Goal: Information Seeking & Learning: Compare options

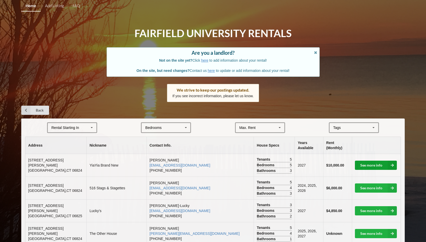
click at [383, 161] on link "See more info" at bounding box center [376, 165] width 42 height 9
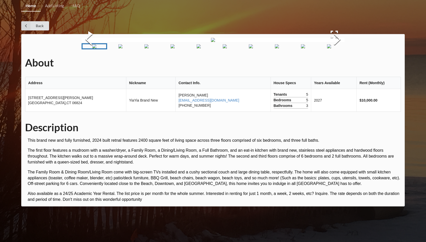
scroll to position [123, 0]
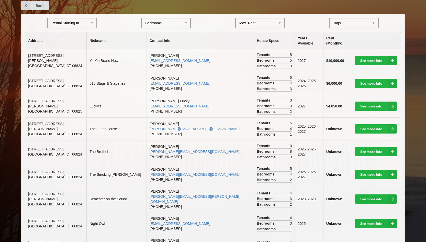
scroll to position [112, 0]
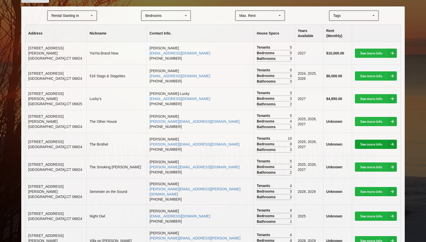
click at [363, 140] on link "See more info" at bounding box center [376, 144] width 42 height 9
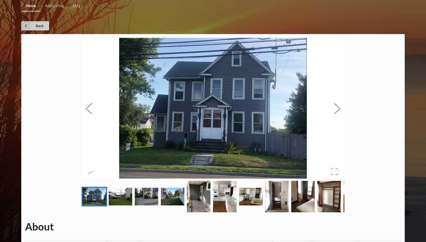
click at [32, 24] on link "Back" at bounding box center [35, 25] width 28 height 9
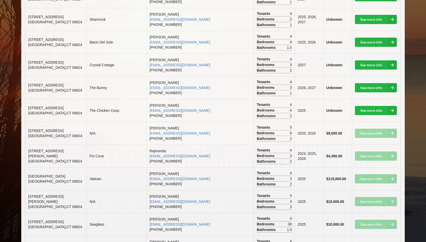
scroll to position [411, 0]
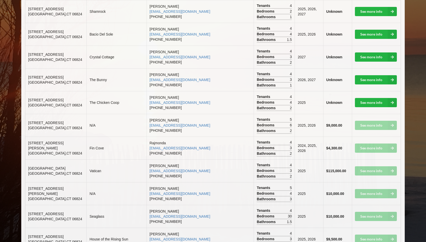
click at [374, 159] on td "See more info" at bounding box center [376, 170] width 49 height 23
click at [361, 159] on td "See more info" at bounding box center [376, 170] width 49 height 23
click at [369, 159] on td "See more info" at bounding box center [376, 170] width 49 height 23
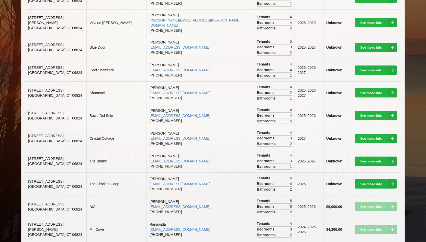
scroll to position [0, 0]
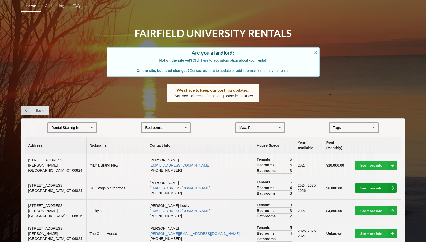
click at [377, 183] on link "See more info" at bounding box center [376, 187] width 42 height 9
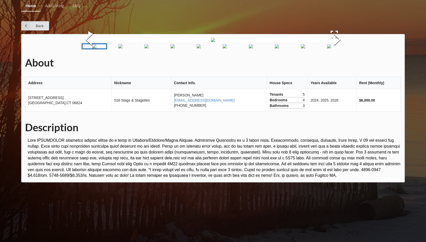
click at [122, 48] on img "Go to Slide 2" at bounding box center [120, 46] width 4 height 4
click at [146, 48] on img "Go to Slide 3" at bounding box center [144, 46] width 4 height 4
click at [167, 48] on img "Go to Slide 4" at bounding box center [168, 46] width 4 height 4
click at [167, 48] on img "Go to Slide 4" at bounding box center [165, 46] width 4 height 4
click at [189, 48] on img "Go to Slide 5" at bounding box center [191, 46] width 4 height 4
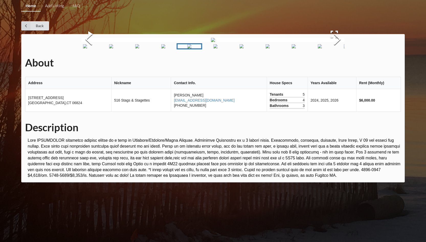
click at [214, 48] on img "Go to Slide 6" at bounding box center [215, 46] width 4 height 4
click at [241, 48] on img "Go to Slide 7" at bounding box center [239, 46] width 4 height 4
click at [261, 48] on img "Go to Slide 8" at bounding box center [263, 46] width 4 height 4
click at [285, 48] on img "Go to Slide 9" at bounding box center [287, 46] width 4 height 4
click at [308, 48] on img "Go to Slide 10" at bounding box center [310, 46] width 4 height 4
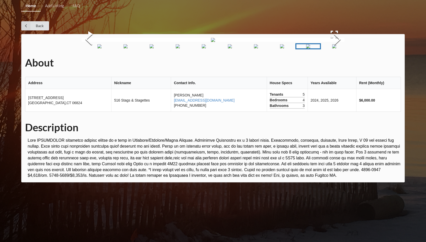
click at [334, 48] on img "Go to Slide 11" at bounding box center [334, 46] width 4 height 4
click at [24, 23] on icon at bounding box center [25, 25] width 9 height 9
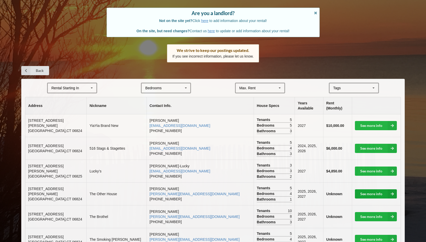
scroll to position [41, 0]
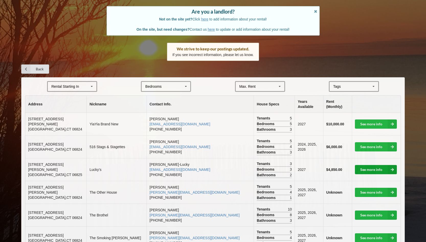
click at [362, 165] on link "See more info" at bounding box center [376, 169] width 42 height 9
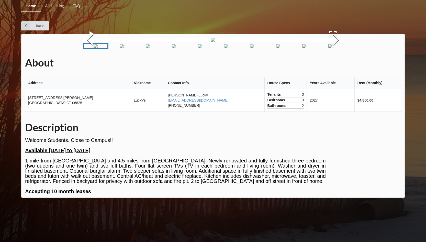
click at [123, 48] on img "Go to Slide 2" at bounding box center [122, 46] width 4 height 4
click at [146, 48] on img "Go to Slide 3" at bounding box center [148, 46] width 4 height 4
click at [172, 48] on img "Go to Slide 4" at bounding box center [174, 46] width 4 height 4
click at [201, 48] on img "Go to Slide 5" at bounding box center [200, 46] width 4 height 4
click at [224, 48] on img "Go to Slide 6" at bounding box center [226, 46] width 4 height 4
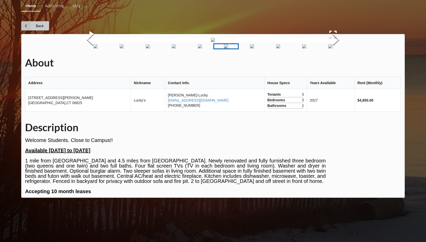
click at [32, 27] on link "Back" at bounding box center [35, 25] width 28 height 9
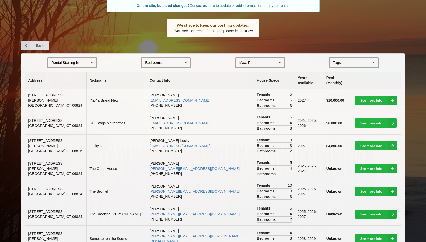
scroll to position [83, 0]
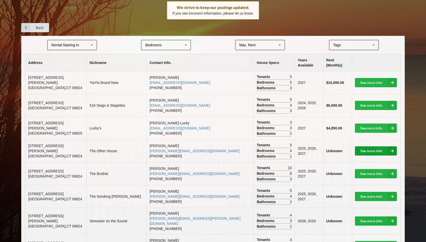
click at [379, 146] on link "See more info" at bounding box center [376, 150] width 42 height 9
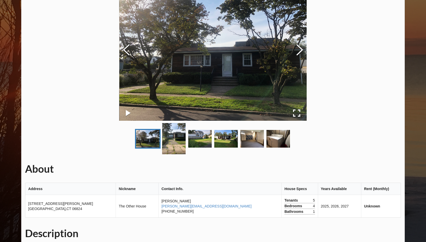
scroll to position [83, 0]
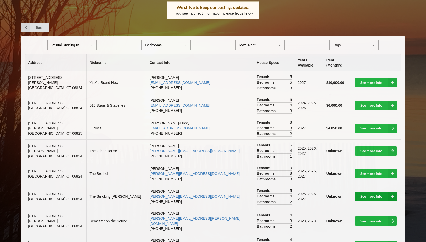
click at [369, 192] on link "See more info" at bounding box center [376, 196] width 42 height 9
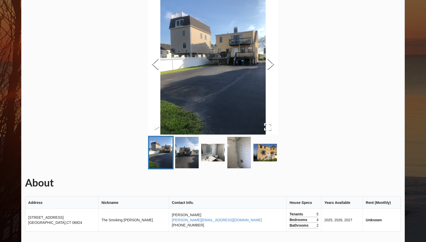
scroll to position [83, 0]
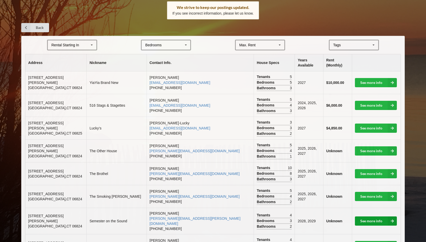
click at [382, 216] on link "See more info" at bounding box center [376, 220] width 42 height 9
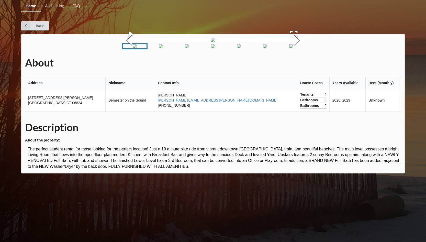
click at [159, 48] on img "Go to Slide 2" at bounding box center [161, 46] width 4 height 4
click at [189, 48] on img "Go to Slide 3" at bounding box center [187, 46] width 4 height 4
click at [39, 25] on link "Back" at bounding box center [35, 25] width 28 height 9
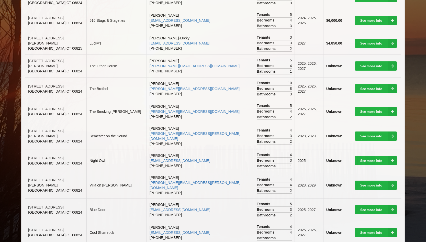
scroll to position [168, 0]
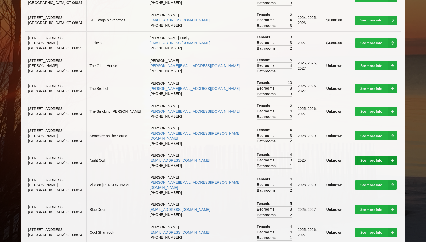
click at [364, 156] on link "See more info" at bounding box center [376, 160] width 42 height 9
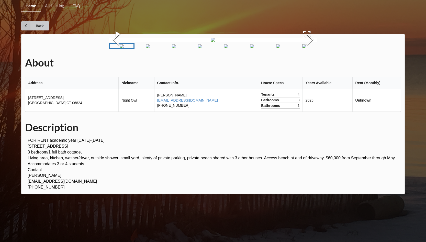
click at [24, 22] on icon at bounding box center [25, 25] width 9 height 9
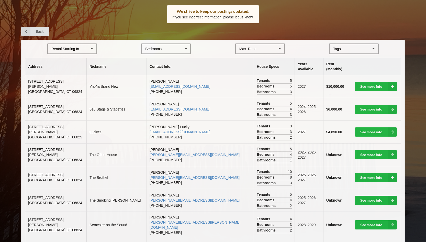
scroll to position [110, 0]
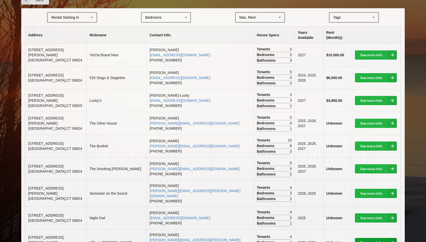
click at [376, 238] on link "See more info" at bounding box center [376, 242] width 42 height 9
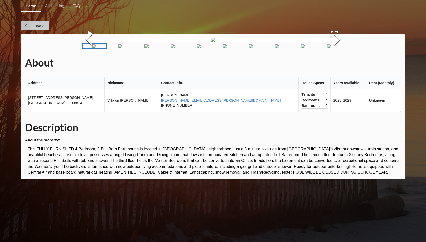
click at [36, 25] on link "Back" at bounding box center [35, 25] width 28 height 9
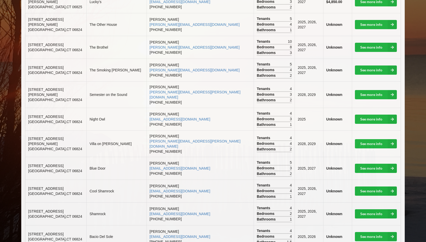
scroll to position [212, 0]
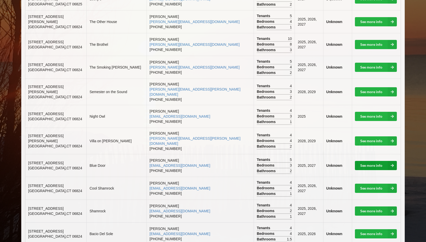
click at [375, 161] on link "See more info" at bounding box center [376, 165] width 42 height 9
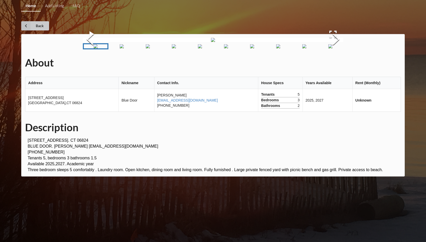
click at [38, 25] on link "Back" at bounding box center [35, 25] width 28 height 9
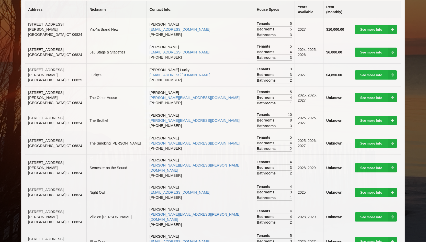
scroll to position [177, 0]
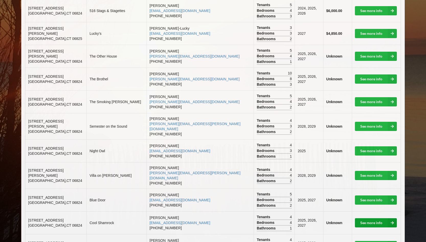
click at [377, 218] on link "See more info" at bounding box center [376, 222] width 42 height 9
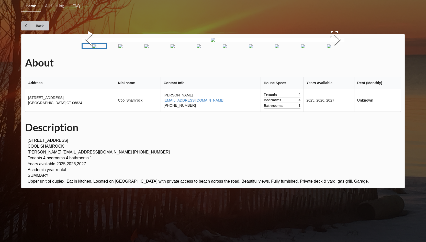
click at [24, 23] on icon at bounding box center [25, 25] width 9 height 9
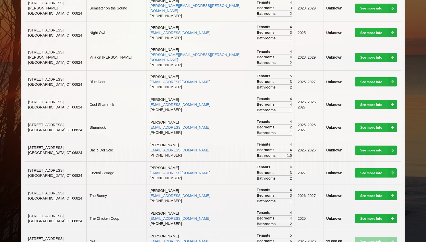
scroll to position [321, 0]
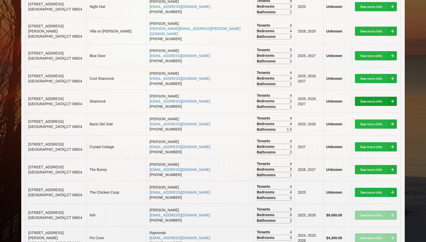
click at [373, 97] on link "See more info" at bounding box center [376, 101] width 42 height 9
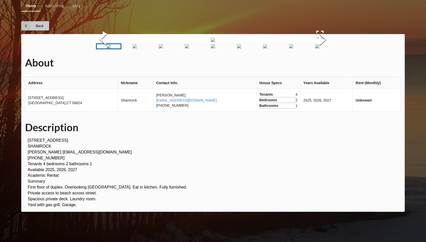
click at [31, 26] on link "Back" at bounding box center [35, 25] width 28 height 9
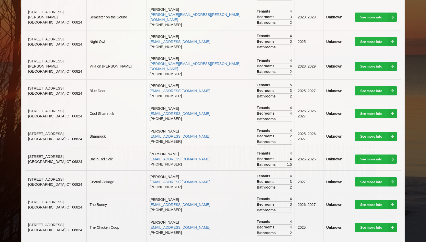
scroll to position [282, 0]
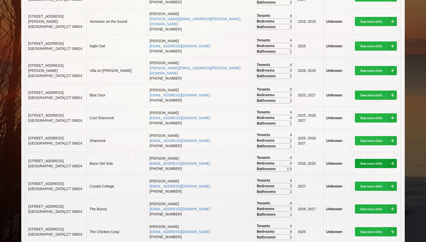
click at [364, 159] on link "See more info" at bounding box center [376, 163] width 42 height 9
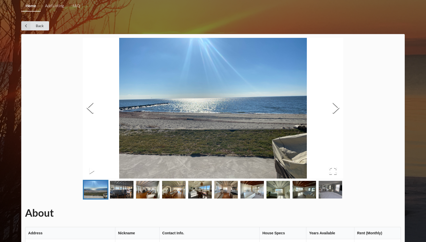
click at [118, 190] on img "Go to Slide 2" at bounding box center [122, 190] width 24 height 18
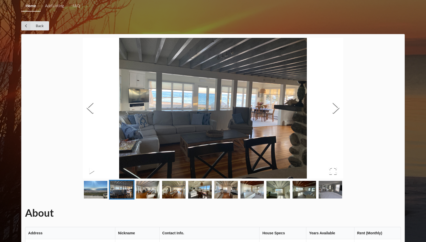
click at [146, 190] on img "Go to Slide 3" at bounding box center [148, 190] width 24 height 18
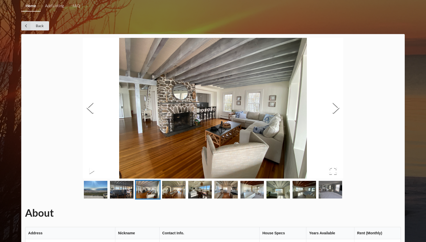
click at [181, 190] on img "Go to Slide 4" at bounding box center [174, 190] width 24 height 18
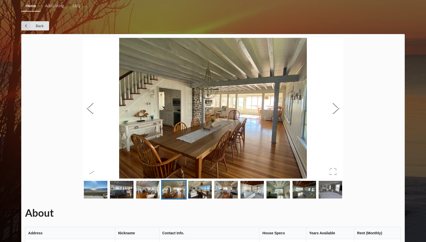
click at [202, 188] on img "Go to Slide 5" at bounding box center [200, 190] width 24 height 18
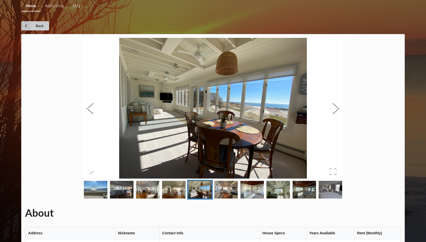
click at [25, 25] on icon at bounding box center [25, 25] width 9 height 9
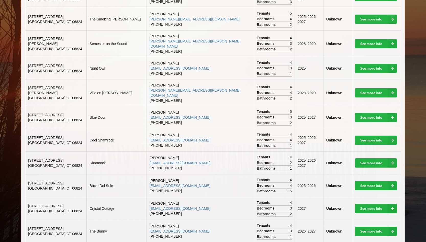
scroll to position [285, 0]
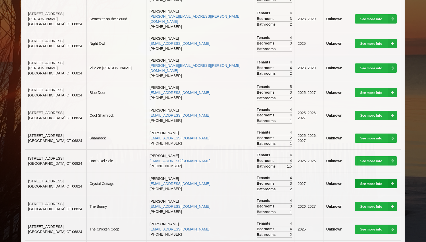
click at [377, 179] on link "See more info" at bounding box center [376, 183] width 42 height 9
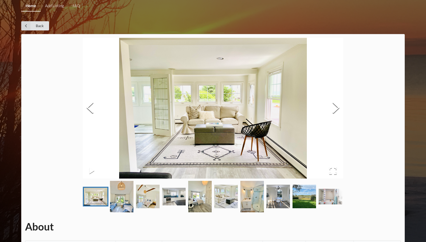
click at [253, 202] on img "Go to Slide 7" at bounding box center [252, 196] width 24 height 31
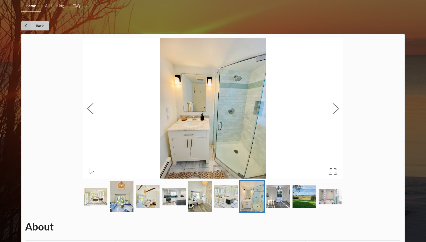
click at [40, 26] on link "Back" at bounding box center [35, 25] width 28 height 9
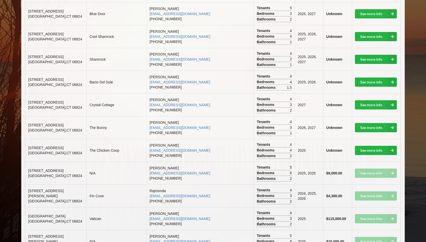
scroll to position [365, 0]
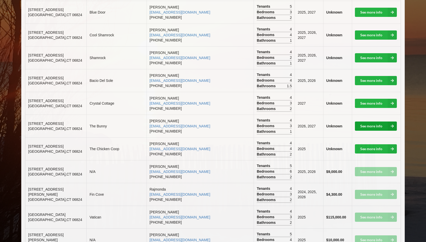
click at [362, 121] on link "See more info" at bounding box center [376, 125] width 42 height 9
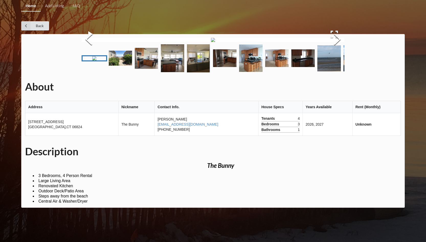
click at [139, 69] on img "Go to Slide 3" at bounding box center [147, 58] width 24 height 21
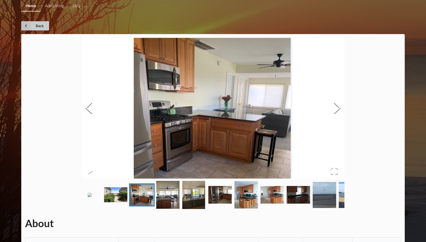
click at [36, 26] on link "Back" at bounding box center [35, 25] width 28 height 9
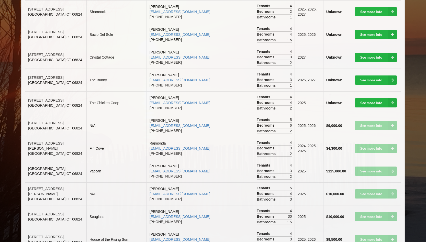
scroll to position [446, 0]
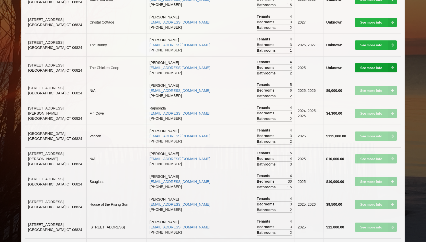
click at [371, 63] on link "See more info" at bounding box center [376, 67] width 42 height 9
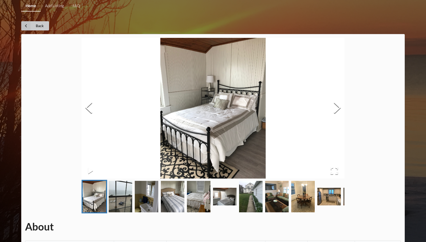
click at [37, 25] on link "Back" at bounding box center [35, 25] width 28 height 9
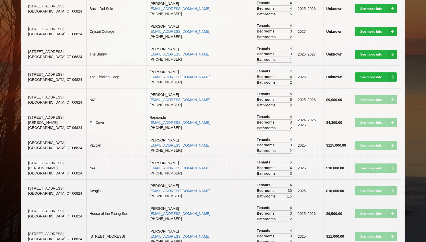
scroll to position [436, 0]
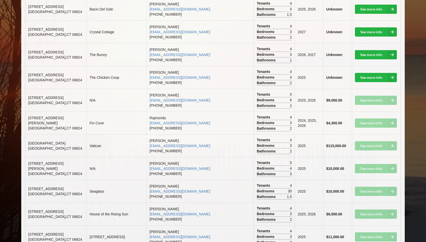
click at [371, 89] on td "See more info" at bounding box center [376, 100] width 49 height 23
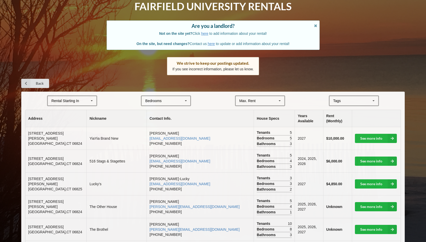
scroll to position [0, 0]
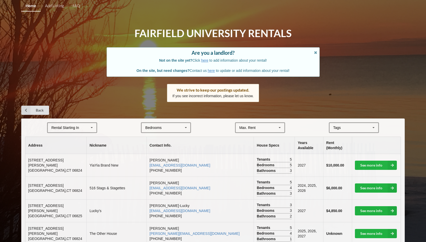
click at [373, 126] on icon at bounding box center [374, 127] width 8 height 9
click at [343, 153] on div "Beach Area" at bounding box center [354, 155] width 49 height 9
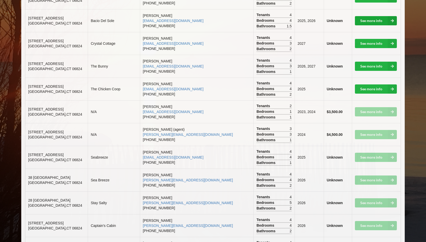
scroll to position [280, 0]
